Goal: Information Seeking & Learning: Find specific fact

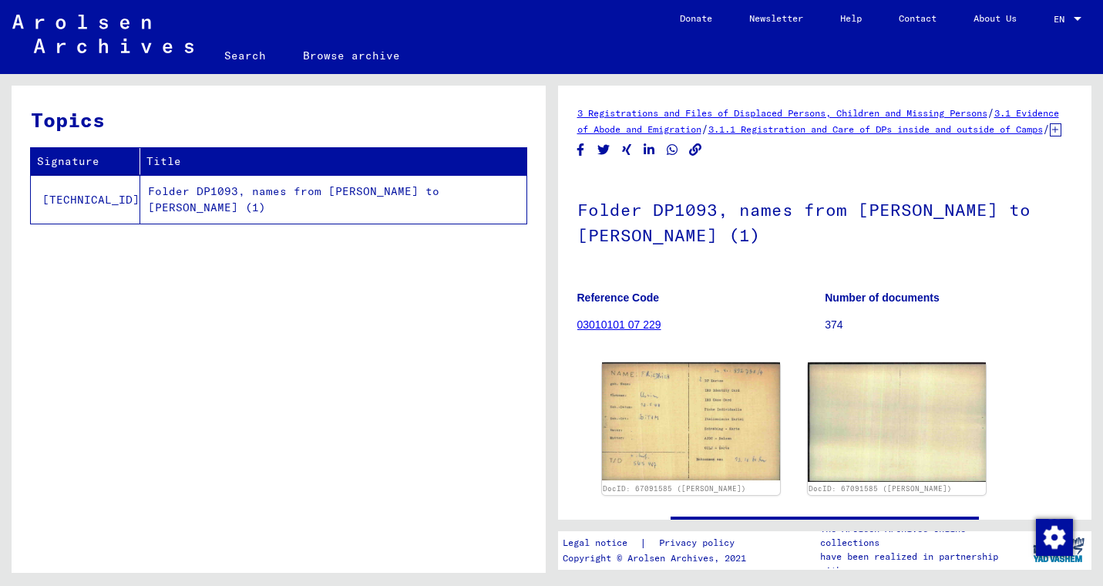
click at [637, 331] on link "03010101 07 229" at bounding box center [619, 324] width 84 height 12
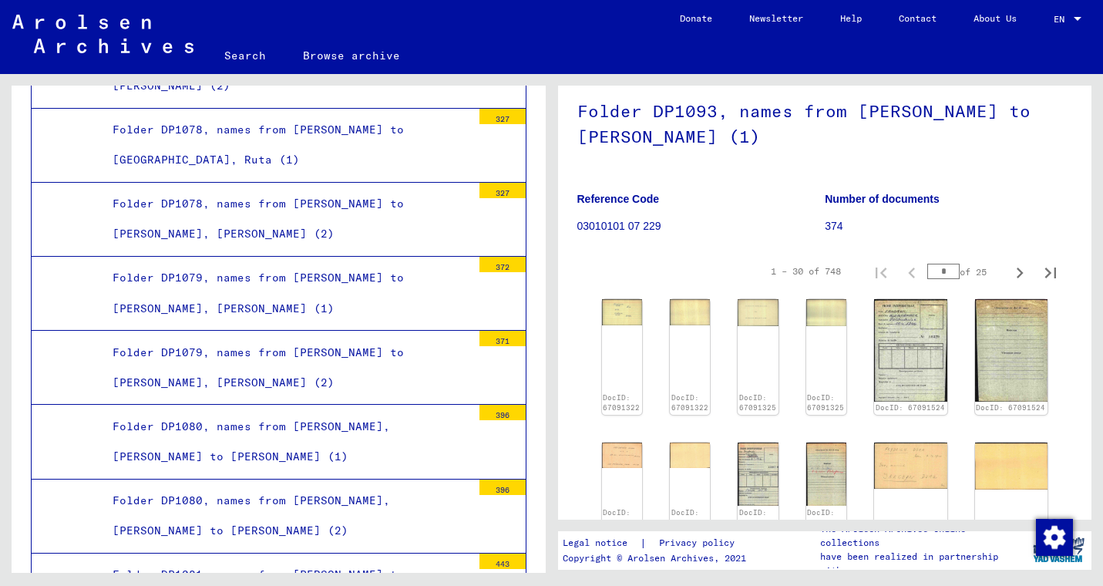
scroll to position [275, 0]
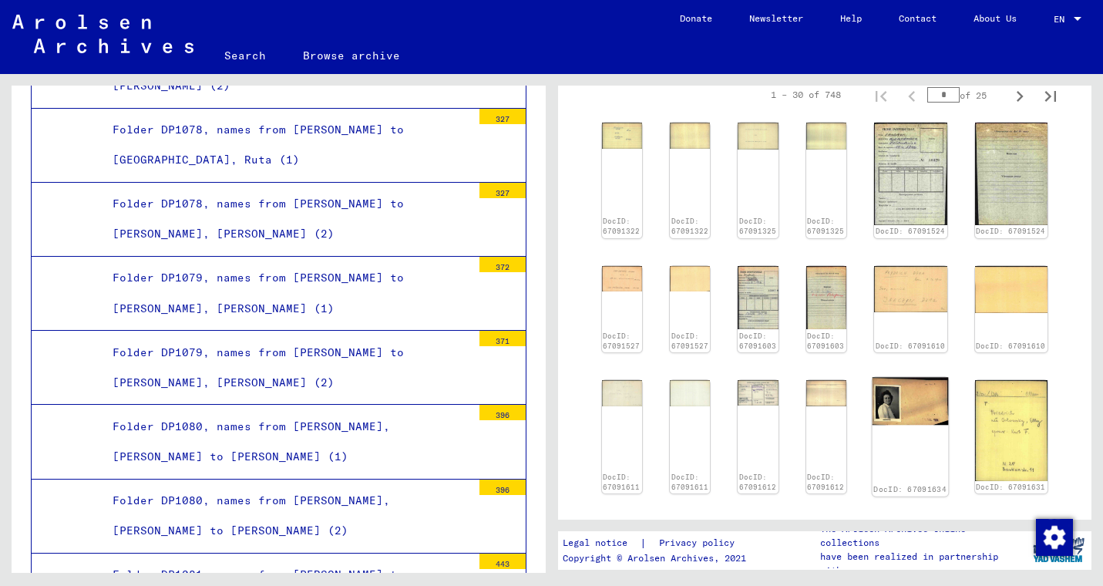
click at [928, 438] on div "DocID: 67091634" at bounding box center [910, 437] width 76 height 119
click at [935, 425] on img at bounding box center [910, 402] width 76 height 48
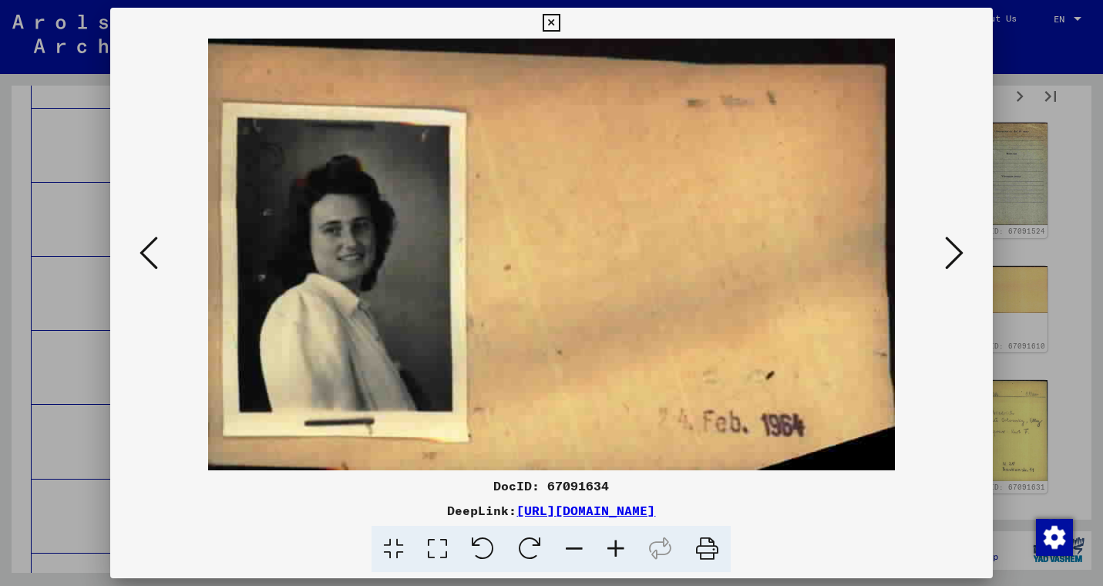
click at [164, 250] on img at bounding box center [551, 254] width 777 height 431
click at [145, 250] on icon at bounding box center [148, 252] width 18 height 37
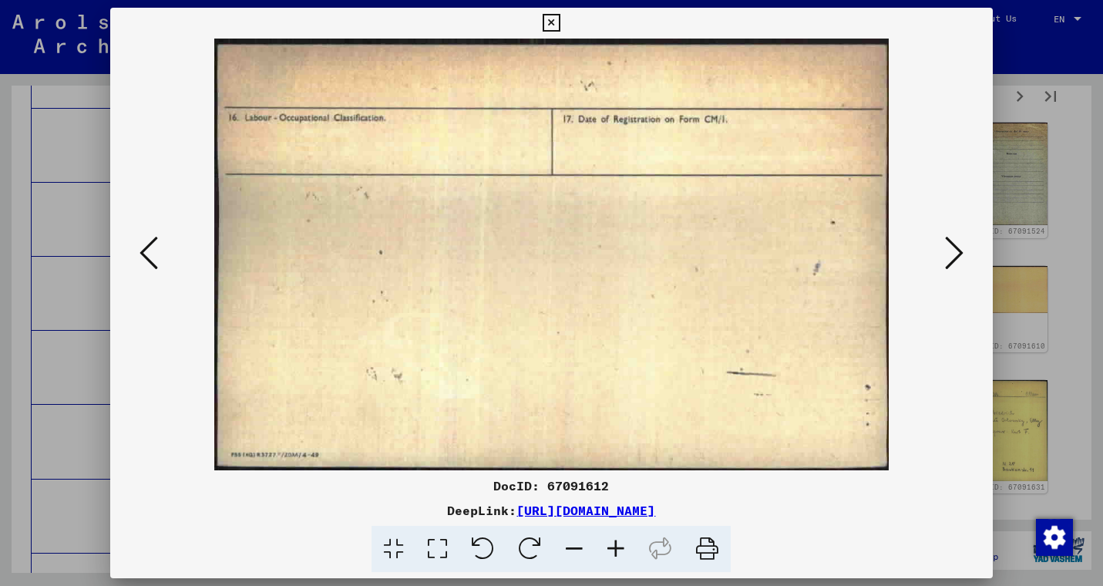
click at [144, 250] on icon at bounding box center [148, 252] width 18 height 37
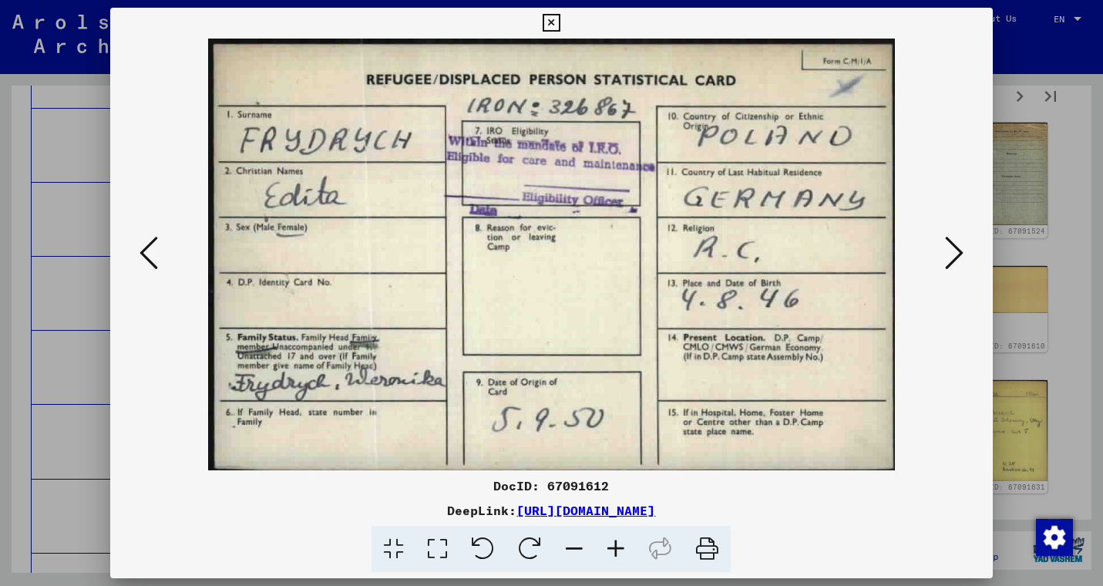
click at [143, 252] on icon at bounding box center [148, 252] width 18 height 37
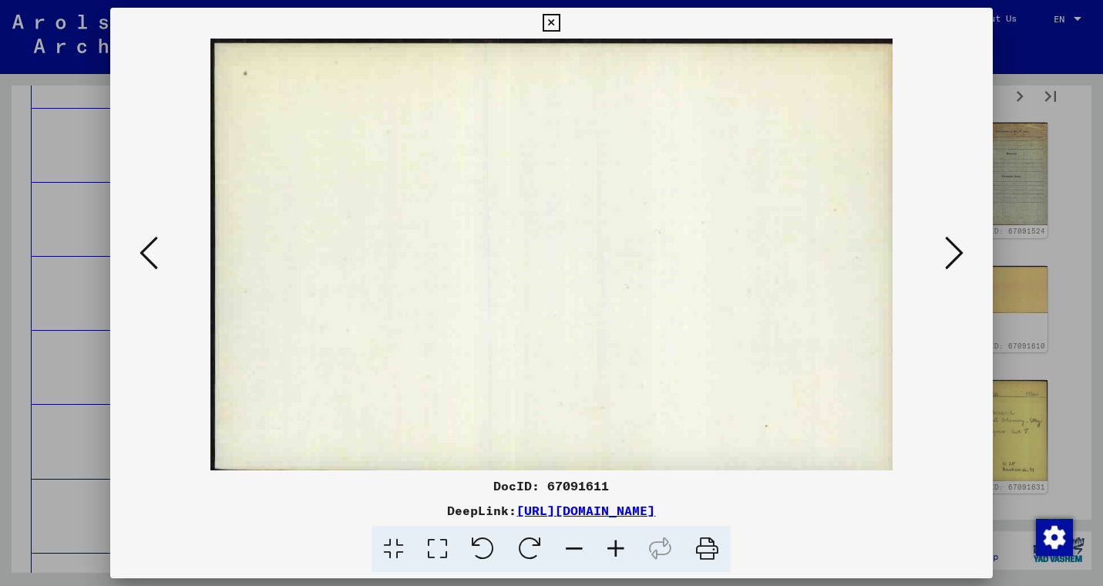
click at [143, 253] on icon at bounding box center [148, 252] width 18 height 37
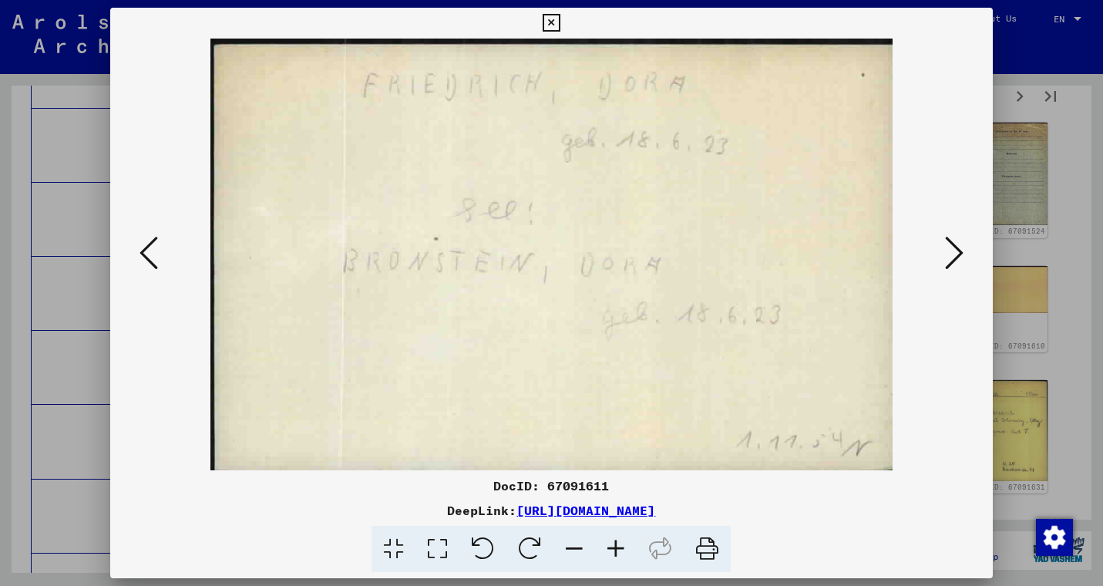
click at [143, 253] on icon at bounding box center [148, 252] width 18 height 37
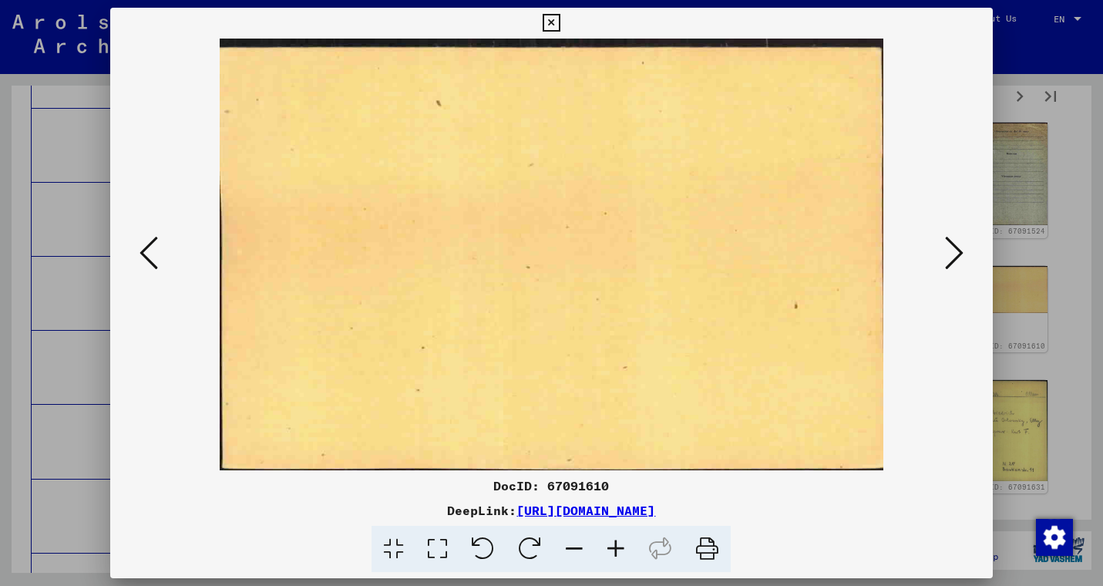
click at [143, 253] on icon at bounding box center [148, 252] width 18 height 37
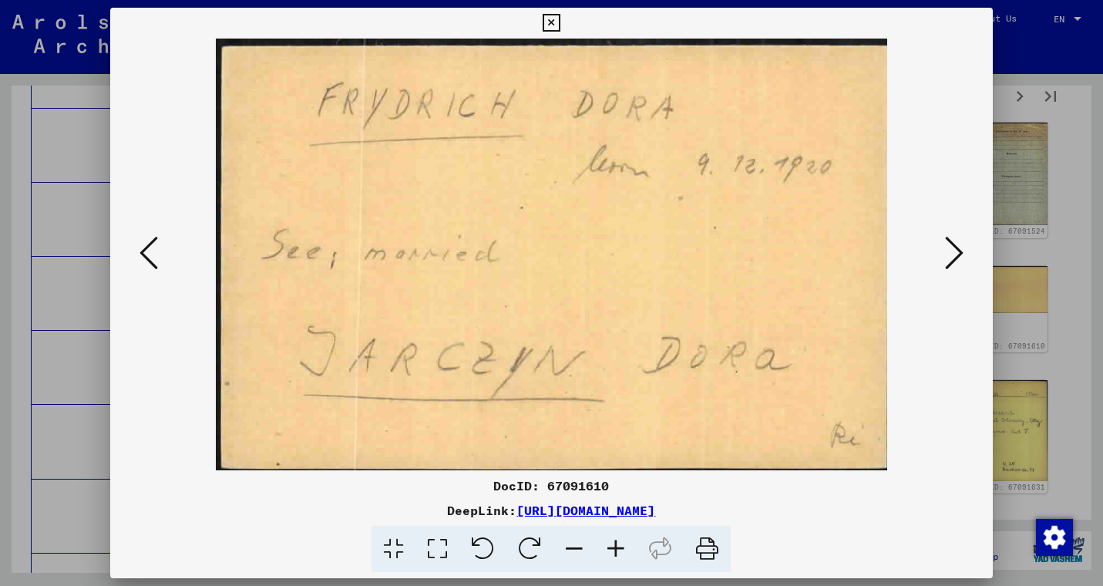
click at [143, 253] on icon at bounding box center [148, 252] width 18 height 37
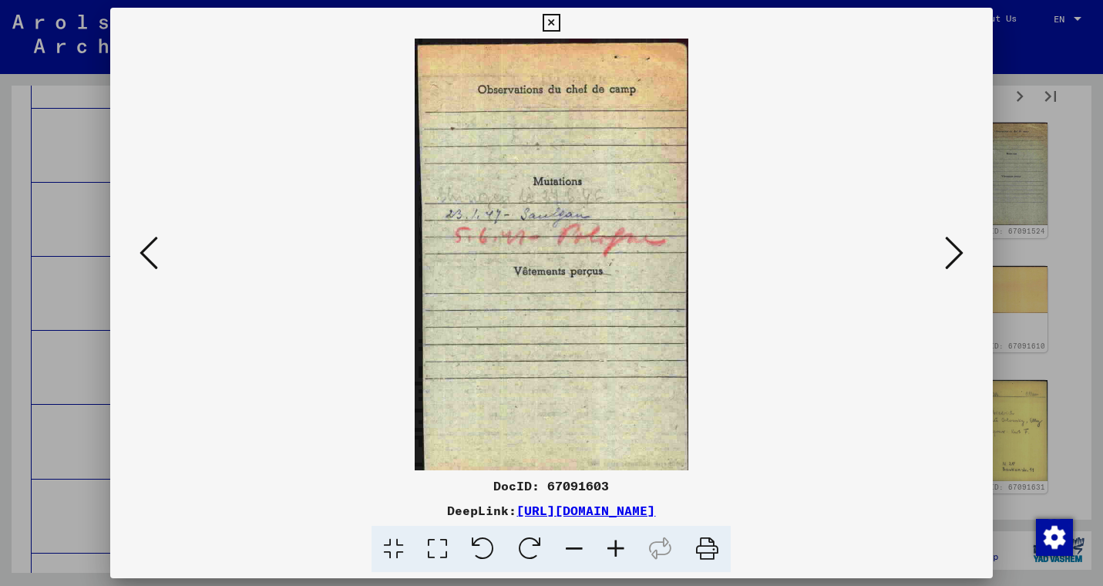
click at [143, 253] on icon at bounding box center [148, 252] width 18 height 37
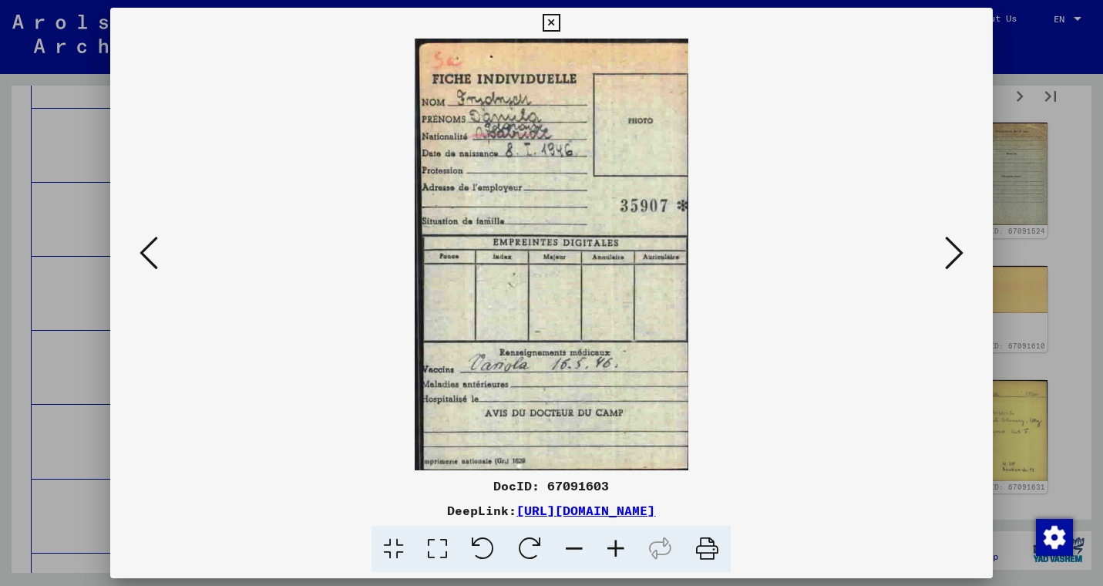
click at [143, 253] on icon at bounding box center [148, 252] width 18 height 37
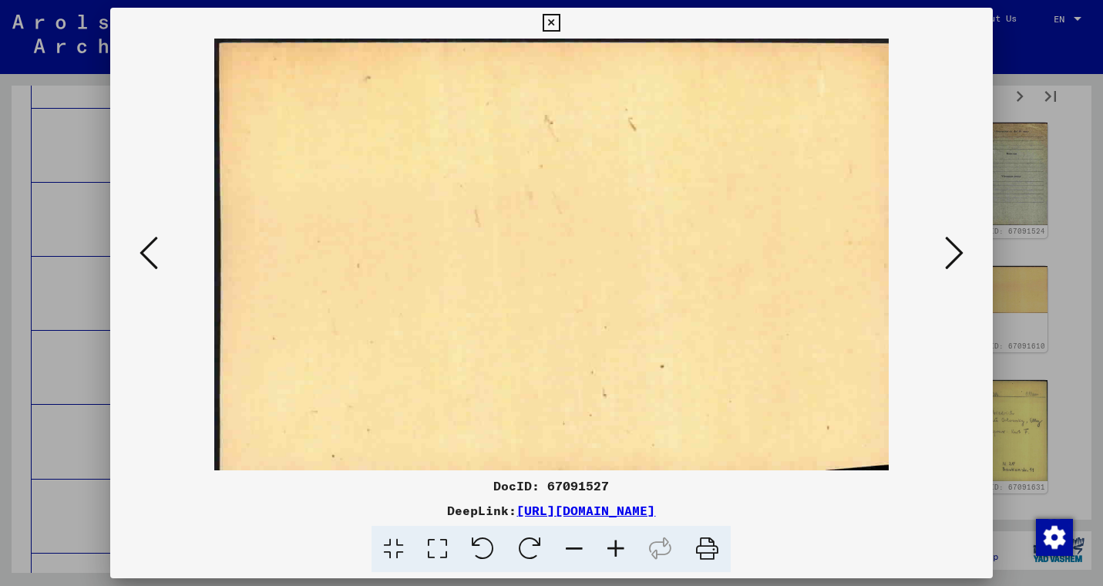
click at [143, 253] on icon at bounding box center [148, 252] width 18 height 37
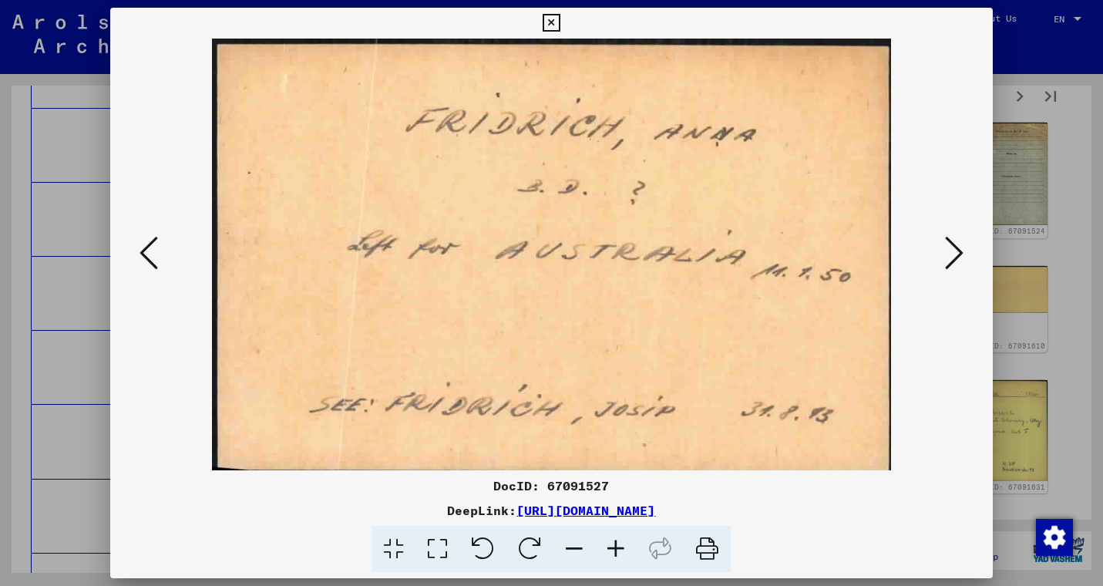
click at [143, 253] on icon at bounding box center [148, 252] width 18 height 37
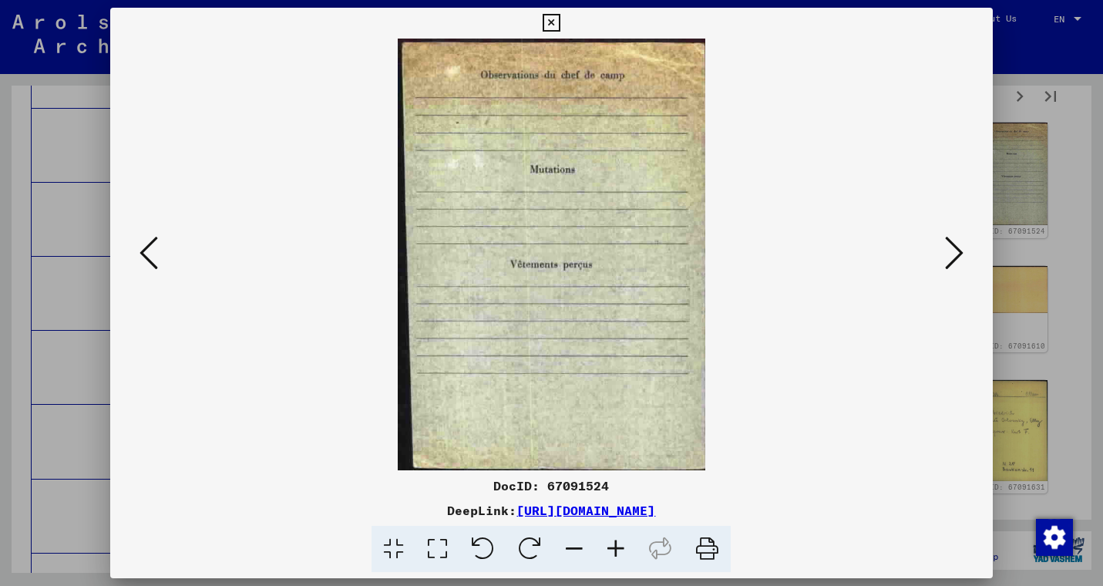
click at [143, 253] on icon at bounding box center [148, 252] width 18 height 37
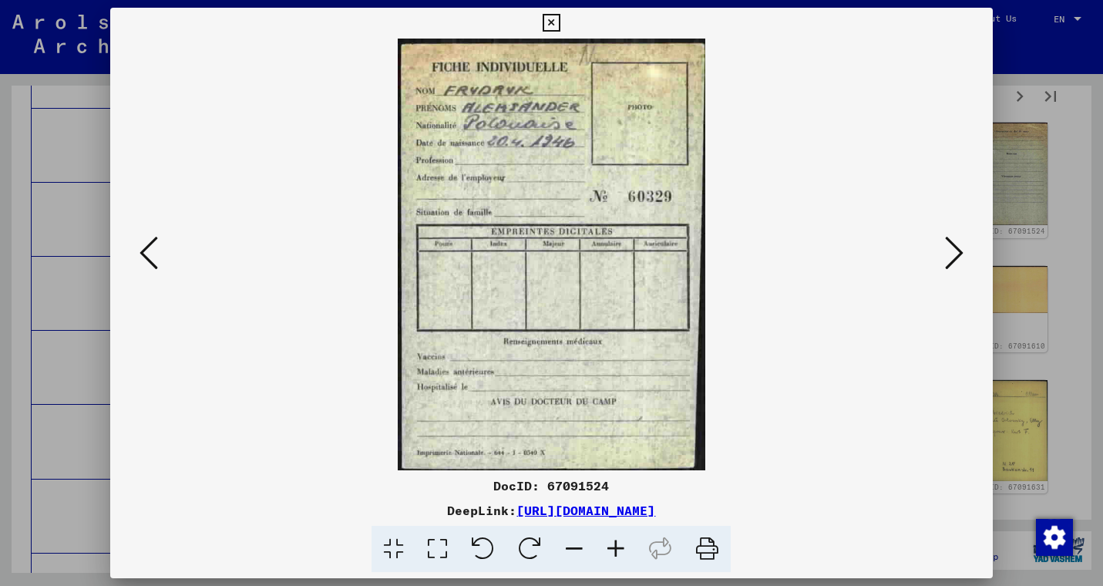
click at [143, 253] on icon at bounding box center [148, 252] width 18 height 37
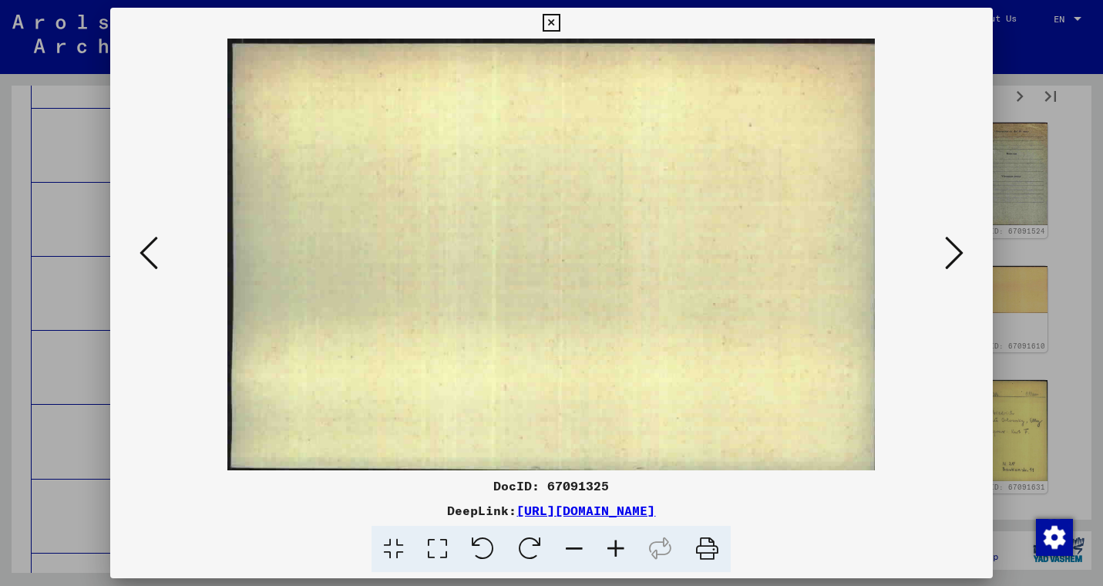
click at [143, 253] on icon at bounding box center [148, 252] width 18 height 37
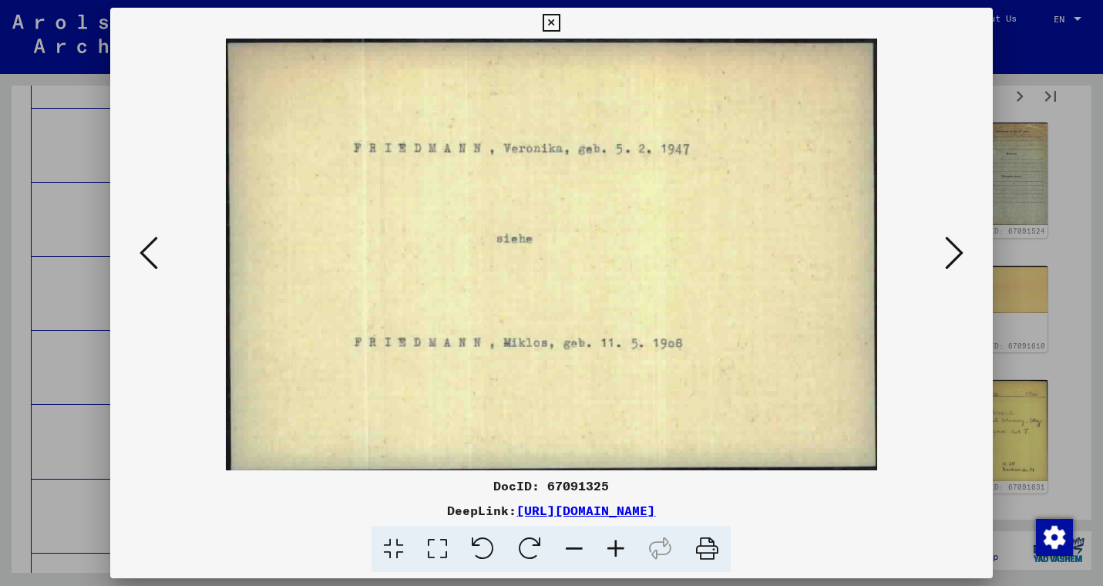
click at [143, 253] on icon at bounding box center [148, 252] width 18 height 37
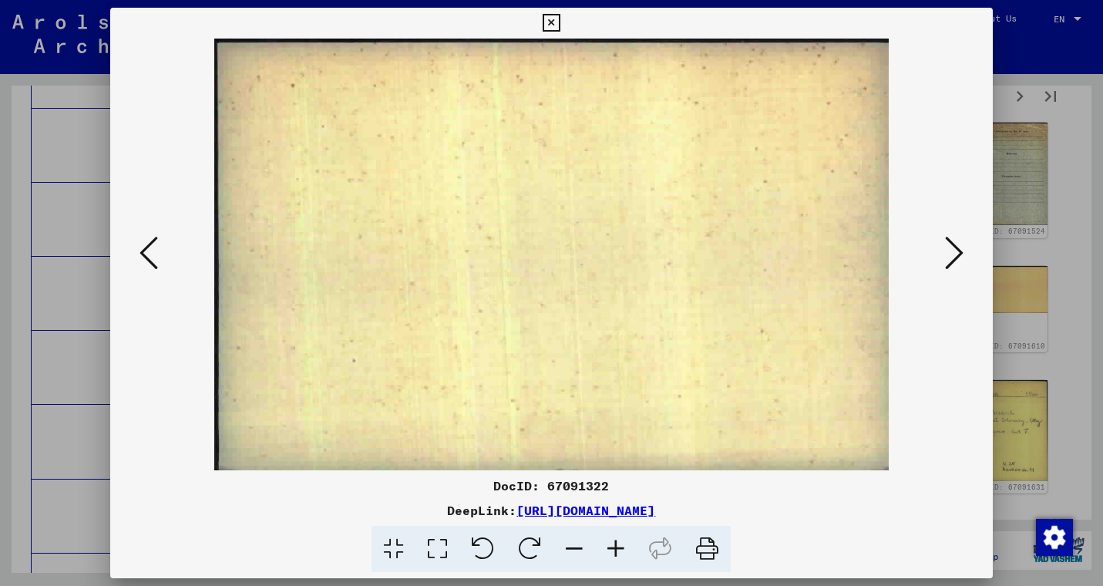
click at [143, 253] on icon at bounding box center [148, 252] width 18 height 37
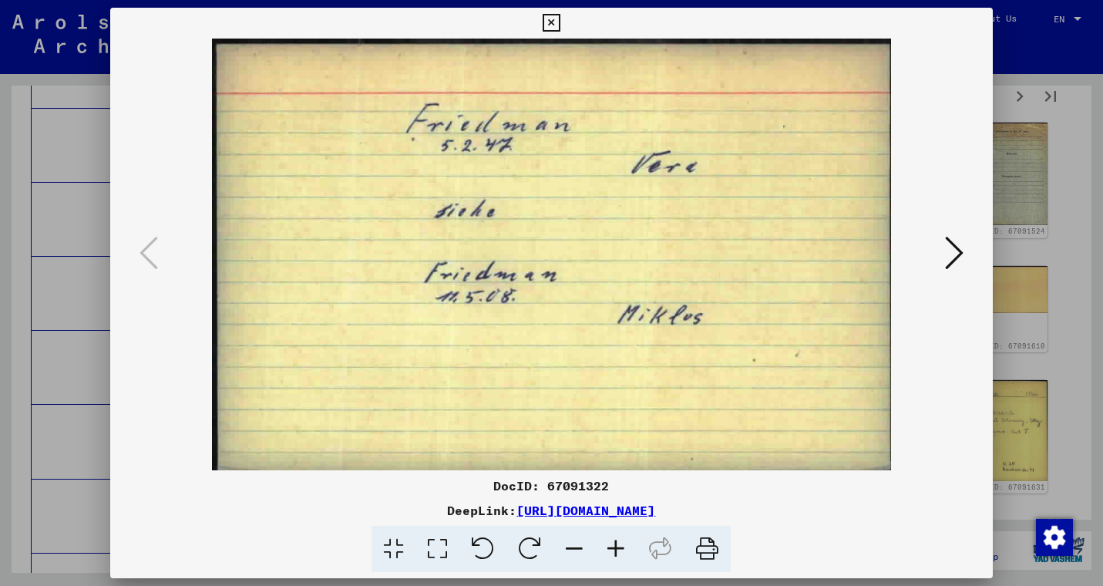
click at [143, 253] on icon at bounding box center [148, 252] width 18 height 37
click at [560, 22] on icon at bounding box center [551, 23] width 18 height 18
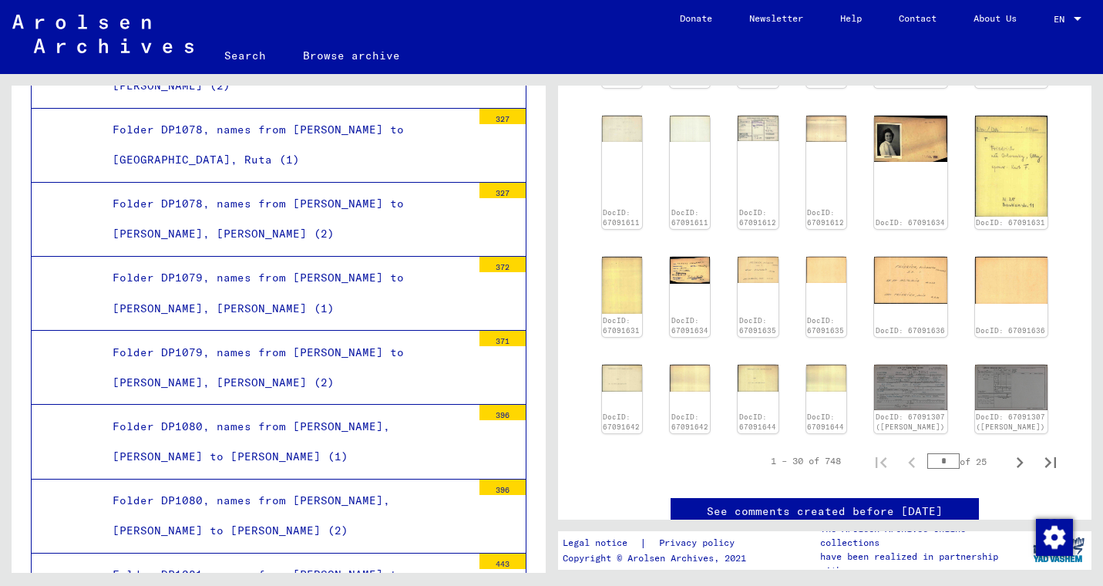
scroll to position [626, 0]
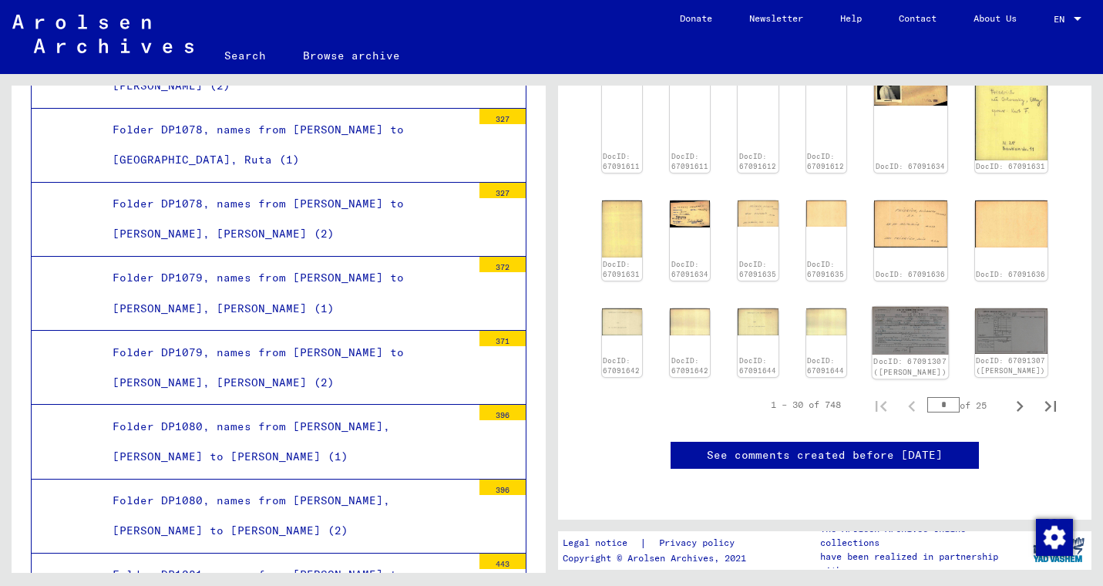
click at [948, 354] on div "DocID: 67091307 ([PERSON_NAME])" at bounding box center [910, 366] width 76 height 25
click at [941, 307] on img at bounding box center [910, 331] width 76 height 48
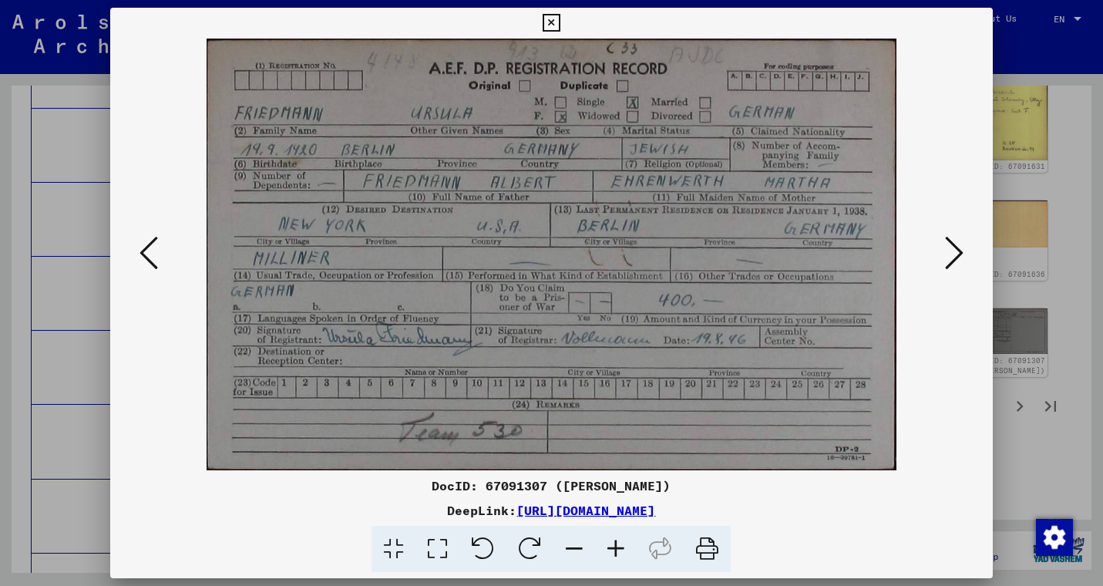
click at [560, 16] on icon at bounding box center [551, 23] width 18 height 18
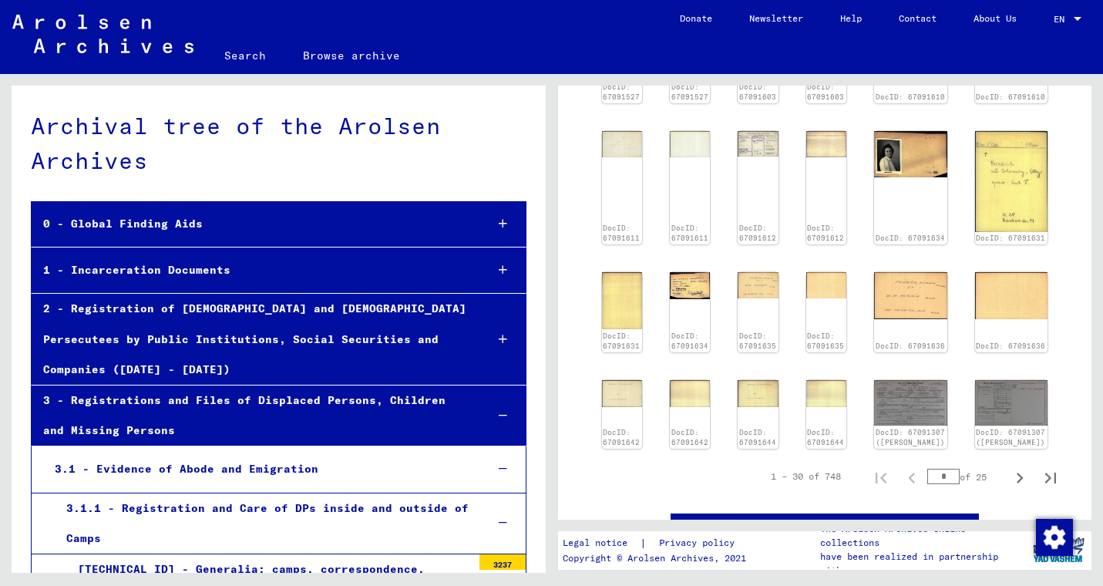
scroll to position [475, 0]
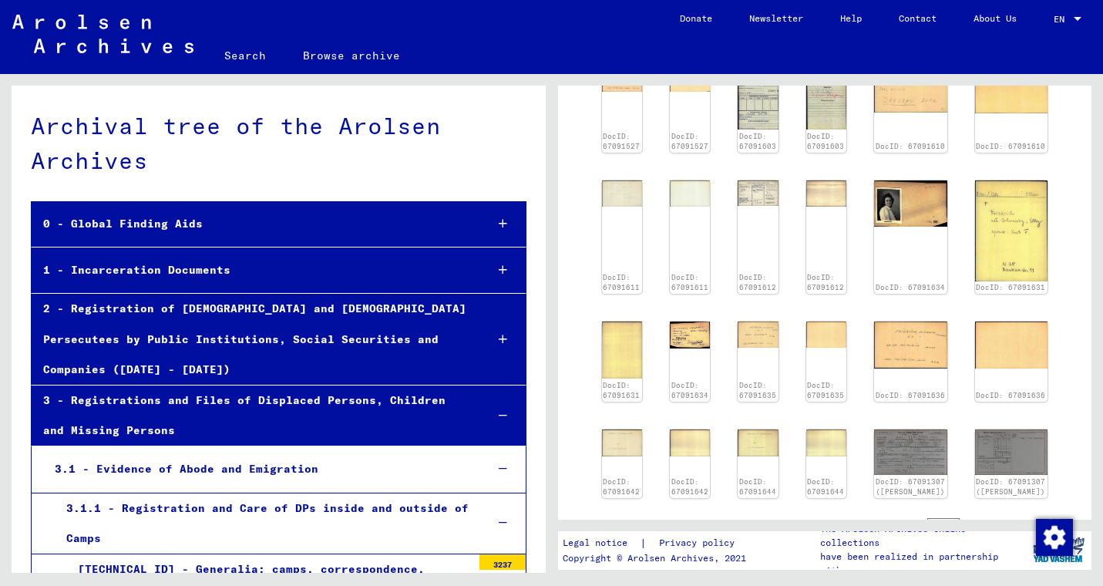
click at [465, 260] on div "1 - Incarceration Documents" at bounding box center [252, 270] width 441 height 30
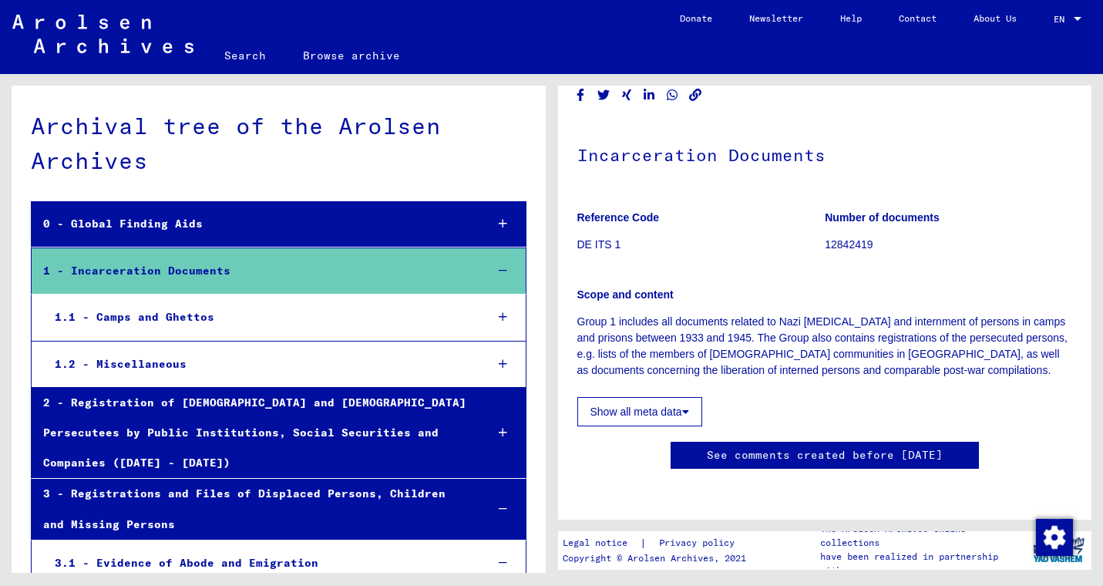
scroll to position [51, 0]
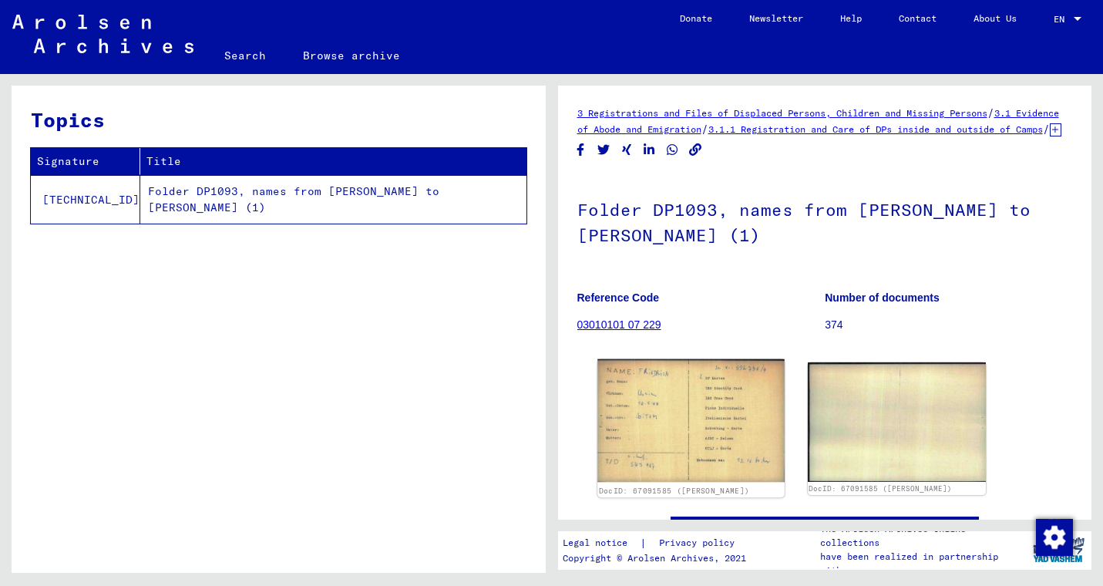
click at [649, 419] on img at bounding box center [690, 420] width 187 height 123
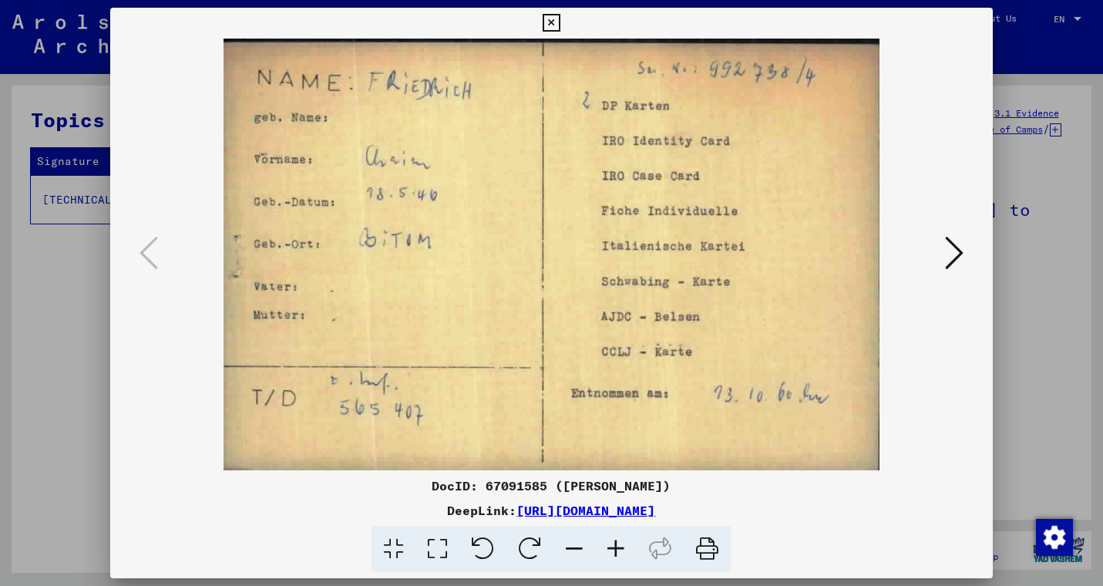
click at [560, 28] on icon at bounding box center [551, 23] width 18 height 18
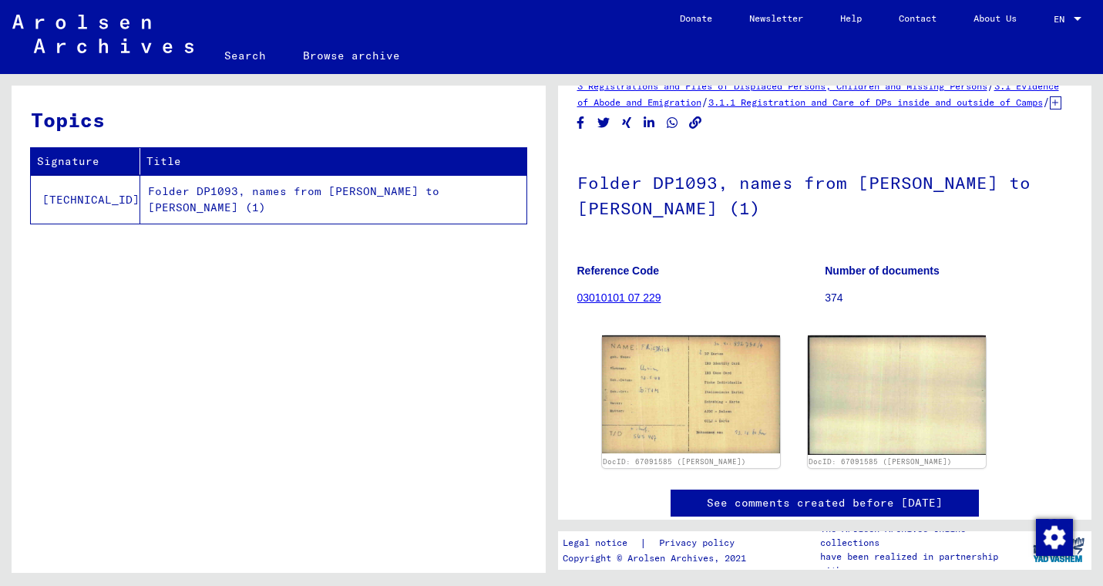
scroll to position [22, 0]
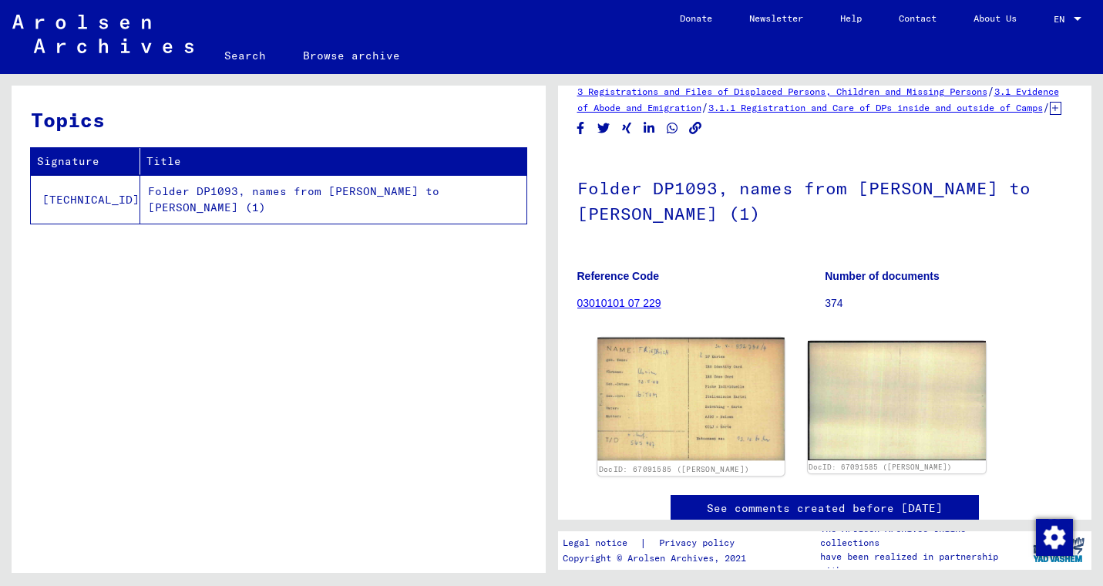
click at [743, 388] on img at bounding box center [690, 398] width 187 height 123
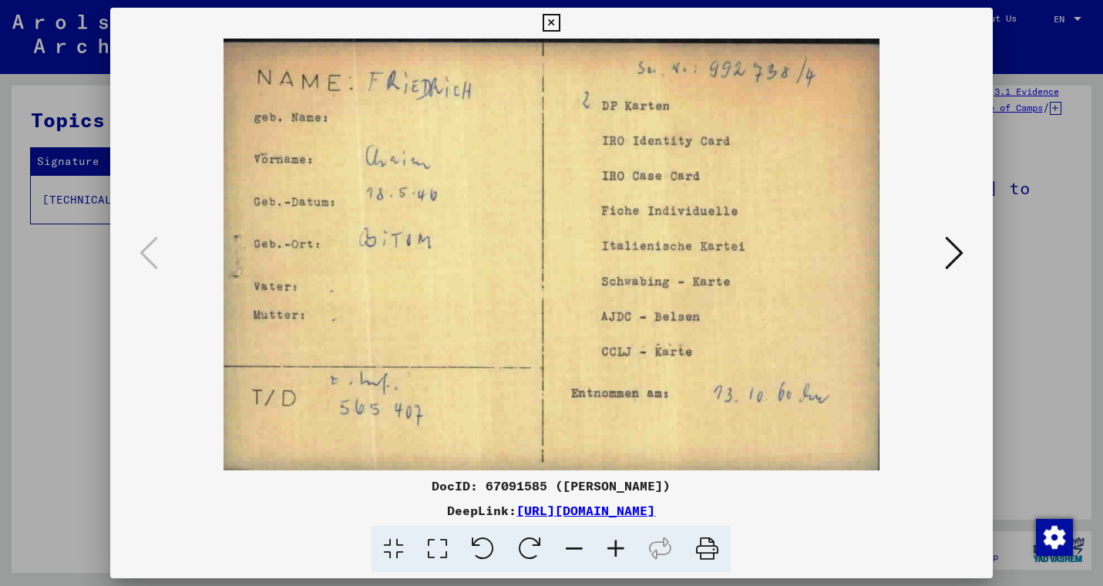
click at [560, 25] on icon at bounding box center [551, 23] width 18 height 18
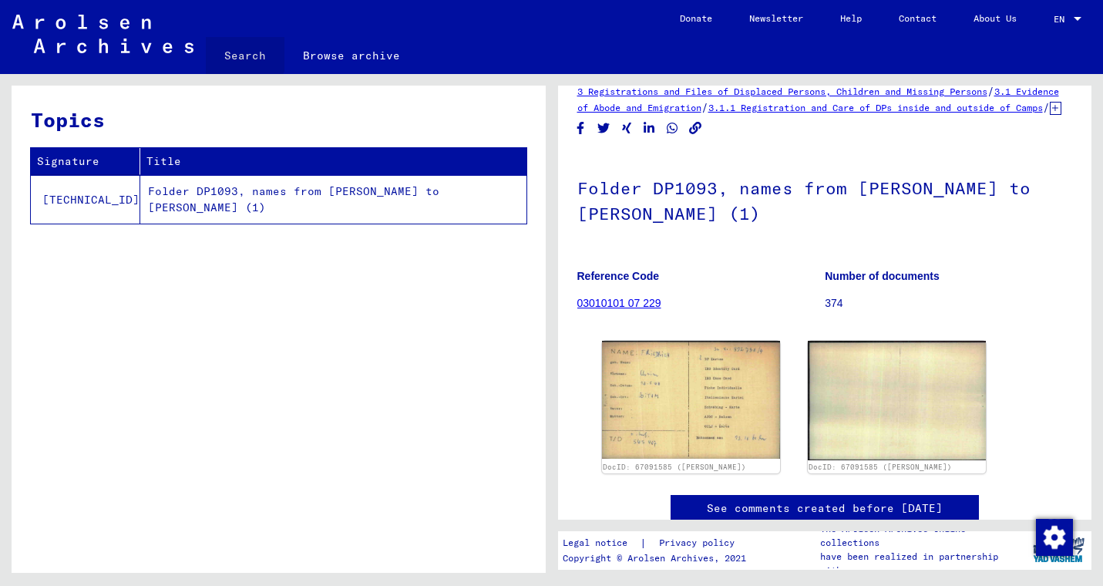
click at [239, 50] on link "Search" at bounding box center [245, 55] width 79 height 37
